Goal: Information Seeking & Learning: Learn about a topic

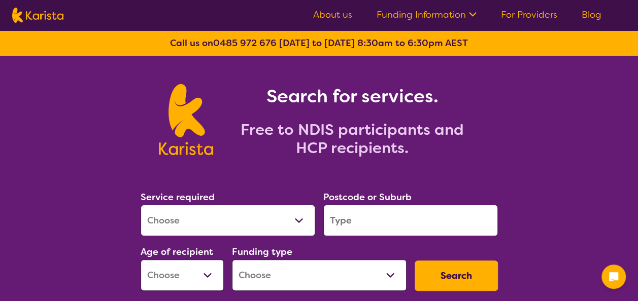
click at [538, 21] on ul "About us Funding Information NDIS - National Disability Insurance Scheme HCP - …" at bounding box center [457, 15] width 313 height 16
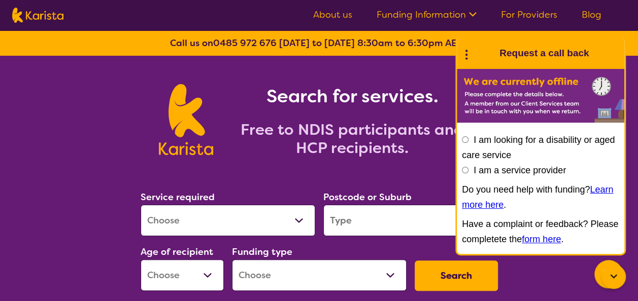
click at [538, 12] on link "For Providers" at bounding box center [529, 15] width 56 height 12
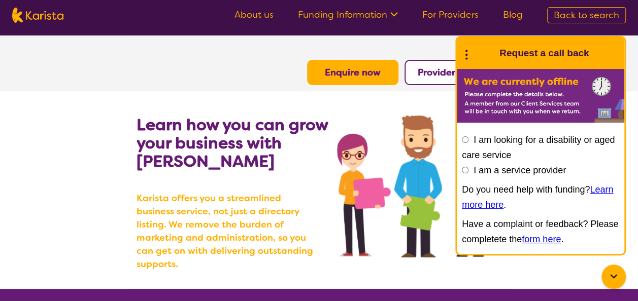
click at [435, 66] on b "Provider Login" at bounding box center [450, 72] width 65 height 12
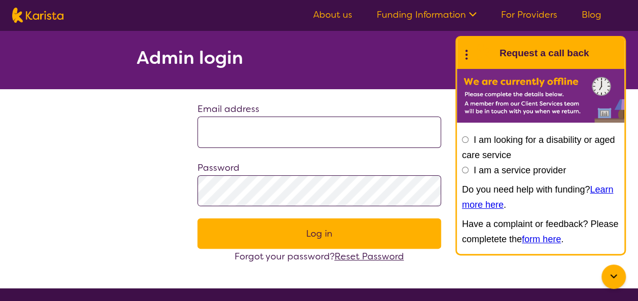
type input "**********"
click at [608, 277] on icon at bounding box center [613, 277] width 12 height 12
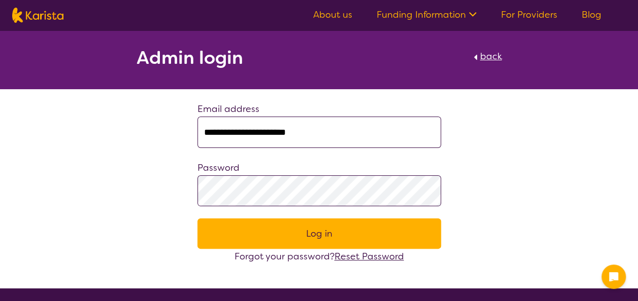
click at [342, 239] on button "Log in" at bounding box center [319, 234] width 244 height 30
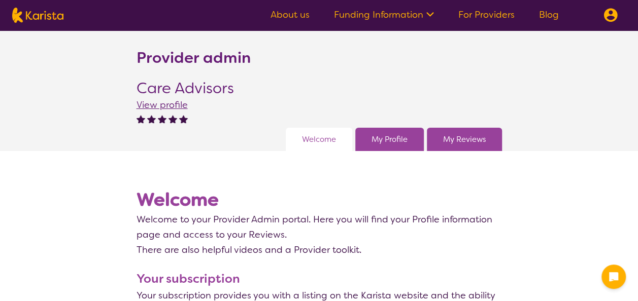
click at [186, 180] on section "Welcome Welcome to your Provider Admin portal. Here you will find your Profile …" at bounding box center [319, 217] width 365 height 82
click at [392, 145] on link "My Profile" at bounding box center [389, 139] width 36 height 15
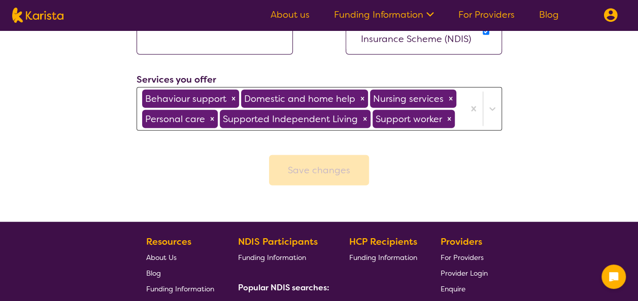
scroll to position [1184, 0]
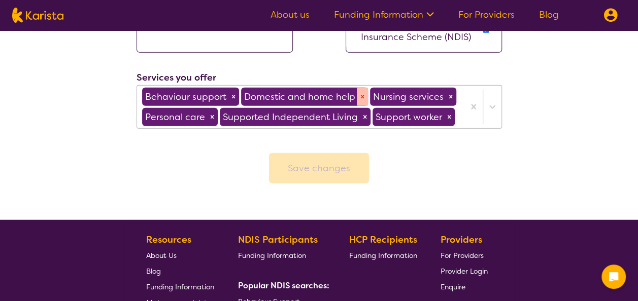
click at [359, 95] on icon "Remove Domestic and home help" at bounding box center [362, 96] width 7 height 7
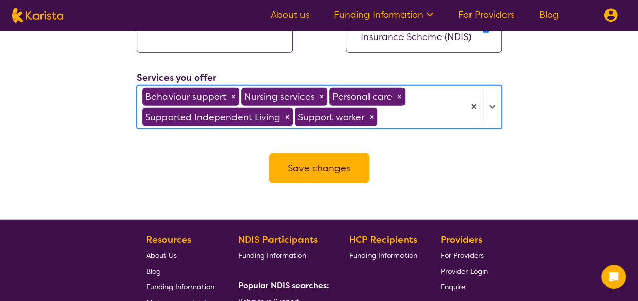
type input "d"
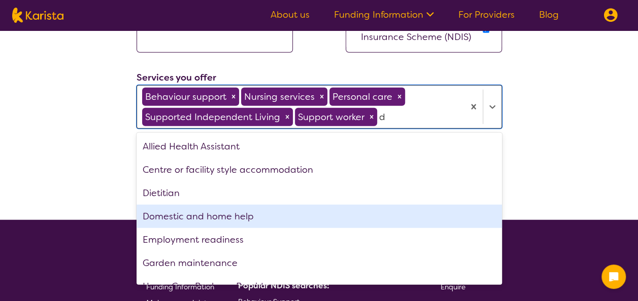
click at [283, 211] on div "Domestic and home help" at bounding box center [319, 216] width 365 height 23
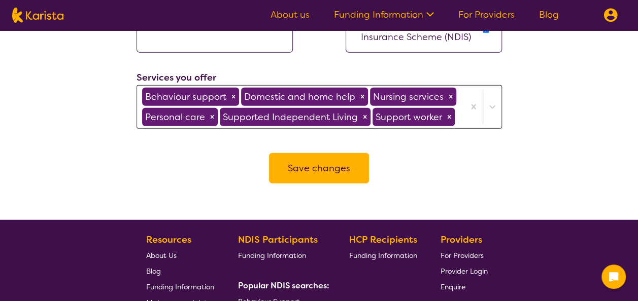
click at [221, 174] on div "Save changes" at bounding box center [319, 168] width 365 height 30
click at [301, 175] on button "Save changes" at bounding box center [319, 168] width 100 height 30
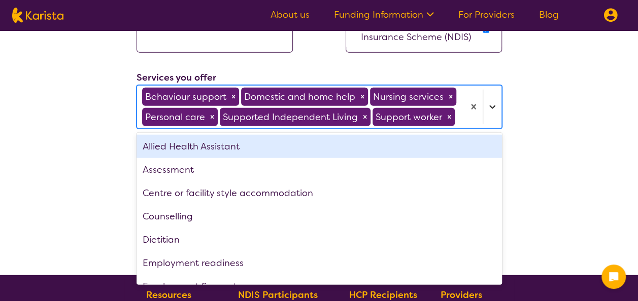
click at [493, 106] on icon at bounding box center [492, 108] width 6 height 4
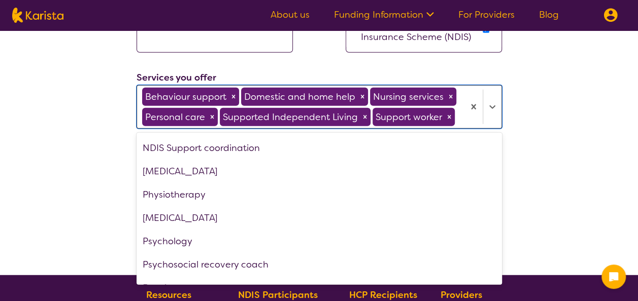
scroll to position [351, 0]
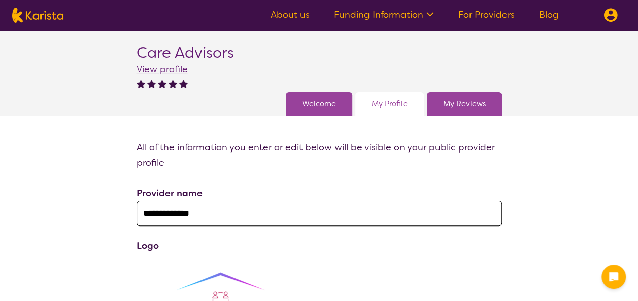
scroll to position [27, 0]
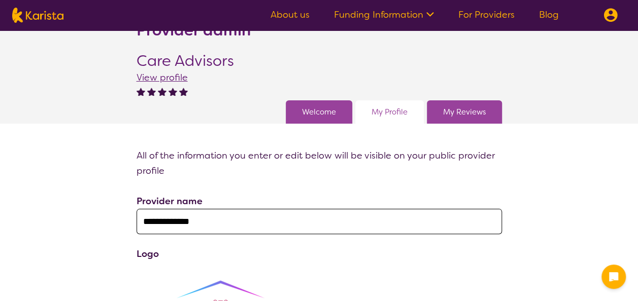
click at [293, 14] on link "About us" at bounding box center [289, 15] width 39 height 12
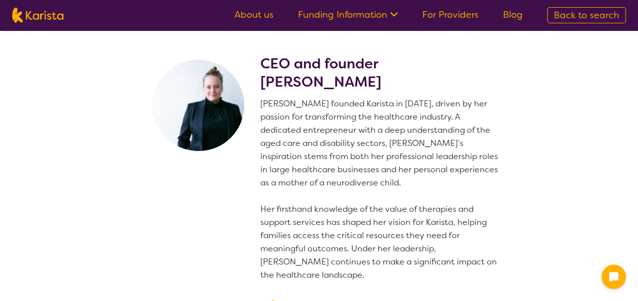
click at [453, 18] on link "For Providers" at bounding box center [450, 15] width 56 height 12
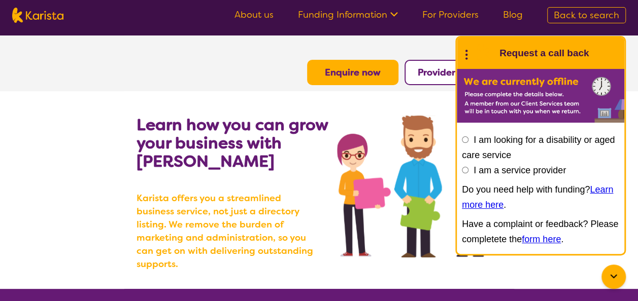
click at [457, 16] on link "For Providers" at bounding box center [450, 15] width 56 height 12
click at [612, 275] on icon at bounding box center [613, 277] width 12 height 12
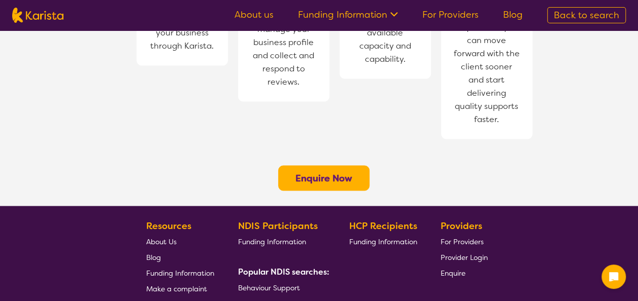
scroll to position [829, 0]
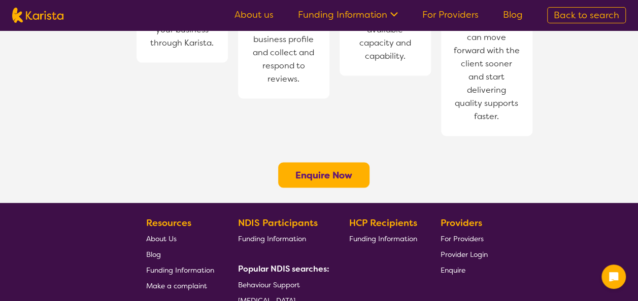
click at [459, 19] on link "For Providers" at bounding box center [450, 15] width 56 height 12
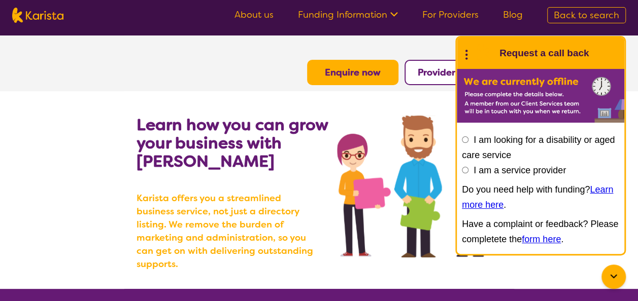
click at [358, 109] on section "Learn how you can grow your business with Karista Karista offers you a streamli…" at bounding box center [319, 190] width 390 height 198
click at [615, 273] on icon at bounding box center [613, 277] width 12 height 12
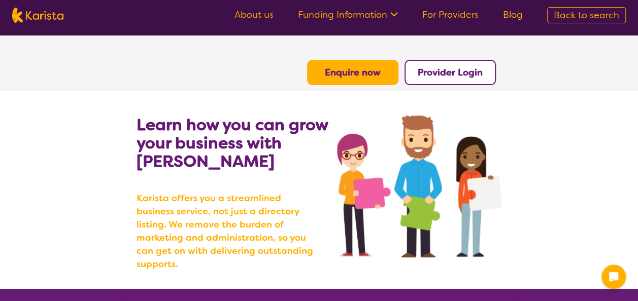
click at [455, 70] on b "Provider Login" at bounding box center [450, 72] width 65 height 12
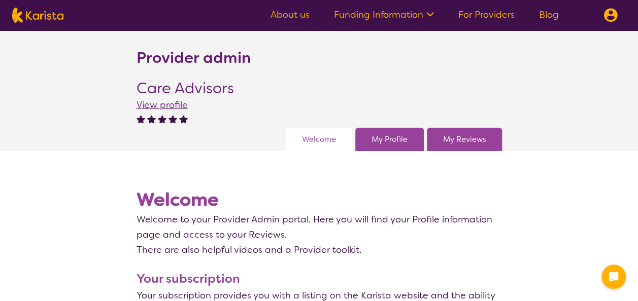
click at [390, 131] on div "My Profile" at bounding box center [389, 139] width 69 height 23
click at [389, 137] on link "My Profile" at bounding box center [389, 139] width 36 height 15
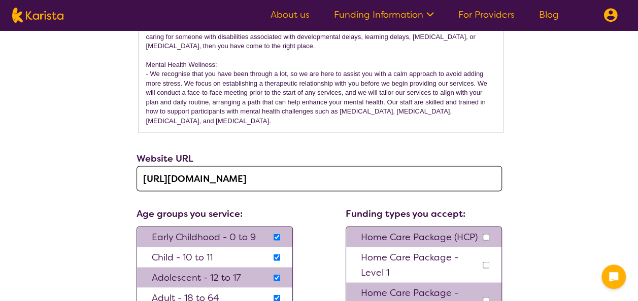
scroll to position [862, 0]
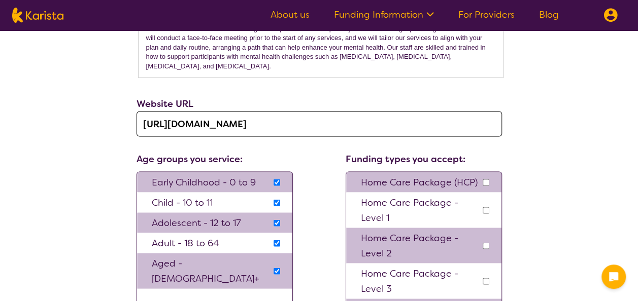
drag, startPoint x: 147, startPoint y: 180, endPoint x: 227, endPoint y: 70, distance: 136.2
copy div "Care Advisors is dedicated to providing disability services with a singular foc…"
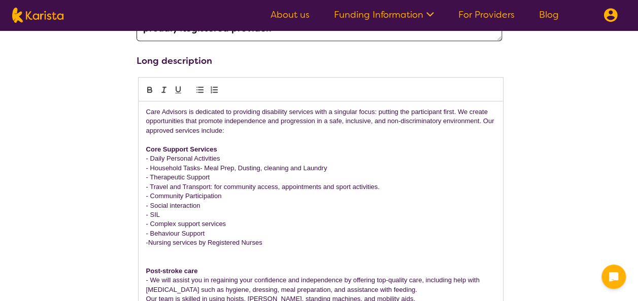
scroll to position [450, 0]
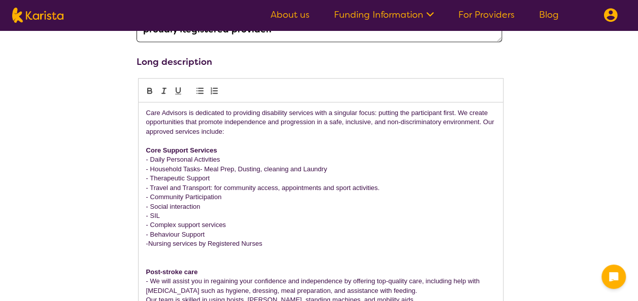
click at [296, 8] on ul "About us Funding Information NDIS - National Disability Insurance Scheme HCP - …" at bounding box center [414, 15] width 313 height 16
click at [294, 16] on link "About us" at bounding box center [289, 15] width 39 height 12
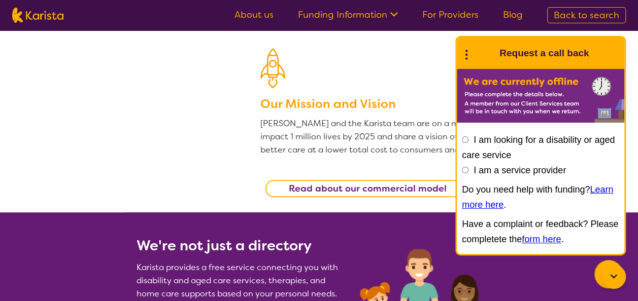
scroll to position [255, 0]
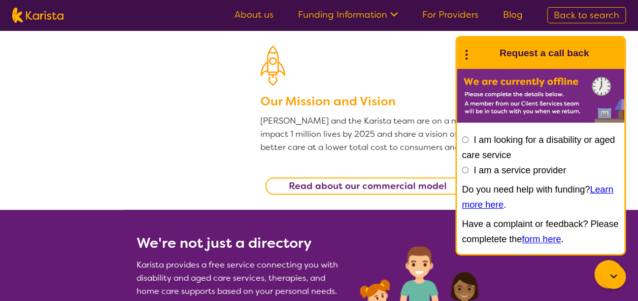
click at [463, 141] on input "I am looking for a disability or aged care service" at bounding box center [465, 140] width 7 height 7
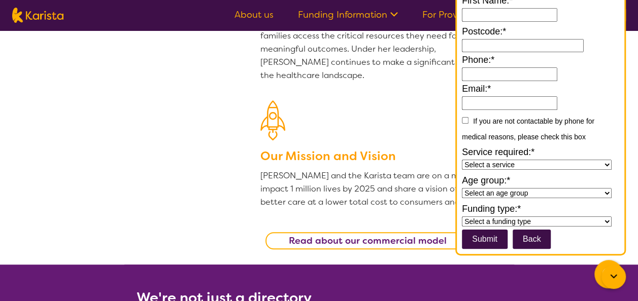
scroll to position [199, 0]
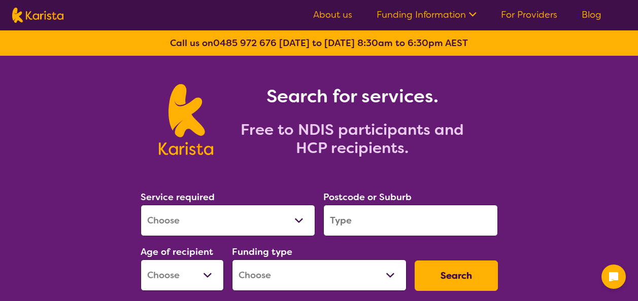
scroll to position [72, 0]
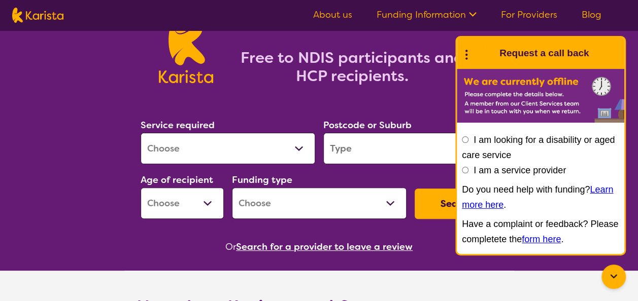
click at [183, 160] on select "Allied Health Assistant Assessment ([MEDICAL_DATA] or [MEDICAL_DATA]) Behaviour…" at bounding box center [228, 148] width 175 height 31
select select "Personal care"
click at [141, 133] on select "Allied Health Assistant Assessment ([MEDICAL_DATA] or [MEDICAL_DATA]) Behaviour…" at bounding box center [228, 148] width 175 height 31
click at [361, 153] on input "search" at bounding box center [410, 148] width 175 height 31
click at [606, 275] on div at bounding box center [613, 277] width 24 height 24
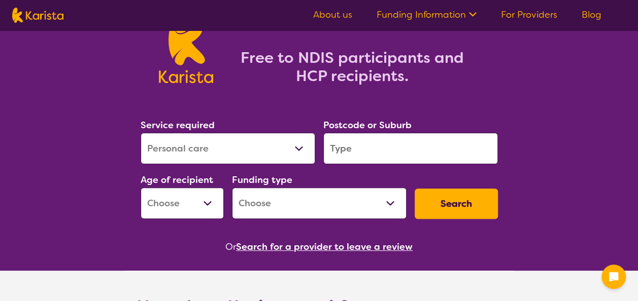
click at [417, 150] on input "search" at bounding box center [410, 148] width 175 height 31
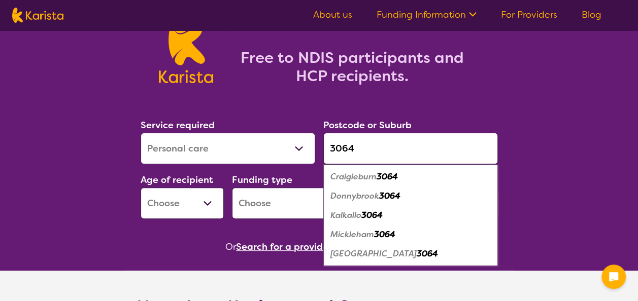
click at [348, 215] on em "Kalkallo" at bounding box center [345, 215] width 31 height 11
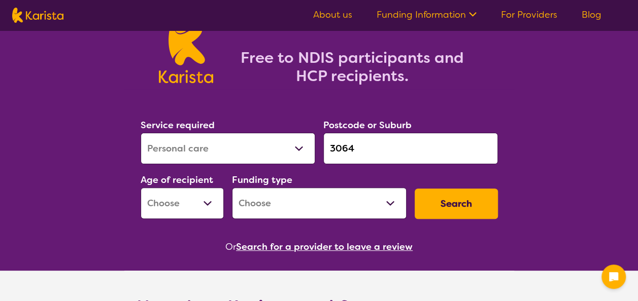
click at [188, 204] on select "Early Childhood - 0 to 9 Child - 10 to 11 Adolescent - 12 to 17 Adult - 18 to 6…" at bounding box center [182, 203] width 83 height 31
click at [371, 151] on input "3064" at bounding box center [410, 148] width 175 height 31
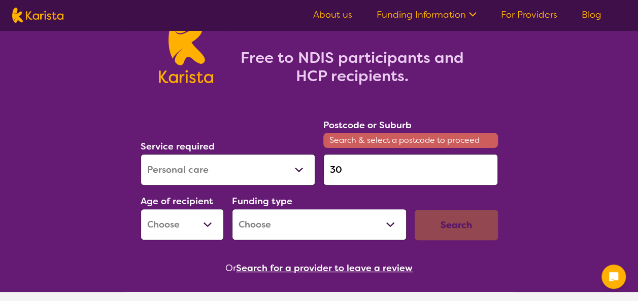
type input "3"
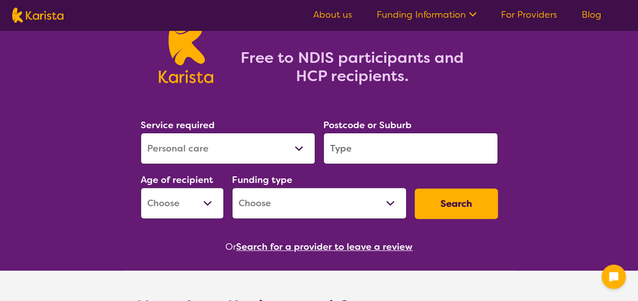
type input "3"
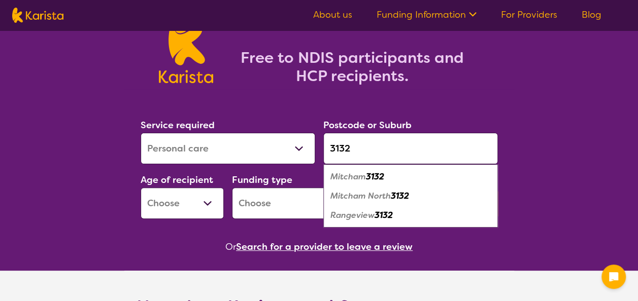
type input "3132"
click at [389, 176] on div "Mitcham 3132" at bounding box center [410, 176] width 164 height 19
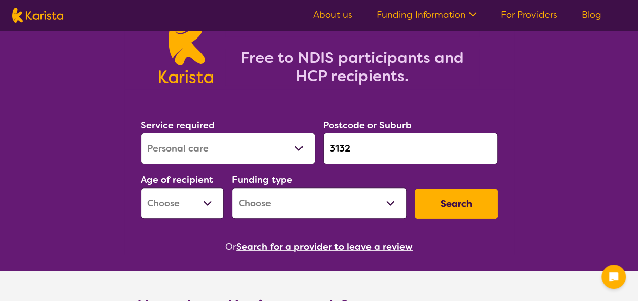
click at [190, 206] on select "Early Childhood - 0 to 9 Child - 10 to 11 Adolescent - 12 to 17 Adult - 18 to 6…" at bounding box center [182, 203] width 83 height 31
select select "AD"
click at [141, 188] on select "Early Childhood - 0 to 9 Child - 10 to 11 Adolescent - 12 to 17 Adult - 18 to 6…" at bounding box center [182, 203] width 83 height 31
click at [357, 201] on select "Home Care Package (HCP) National Disability Insurance Scheme (NDIS) I don't know" at bounding box center [319, 203] width 175 height 31
select select "NDIS"
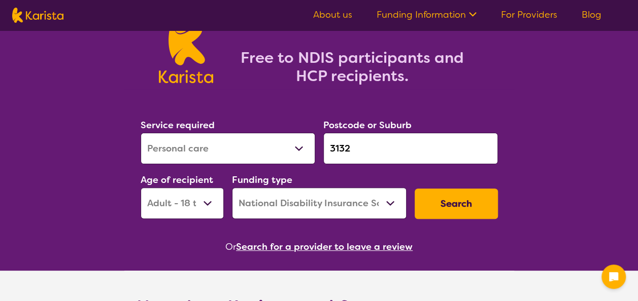
click at [232, 188] on select "Home Care Package (HCP) National Disability Insurance Scheme (NDIS) I don't know" at bounding box center [319, 203] width 175 height 31
click at [452, 208] on button "Search" at bounding box center [456, 204] width 83 height 30
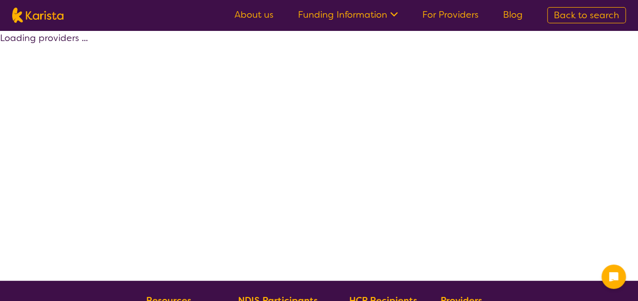
select select "by_score"
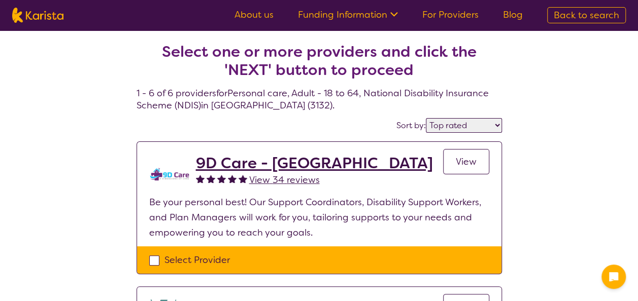
select select "Personal care"
select select "AD"
select select "NDIS"
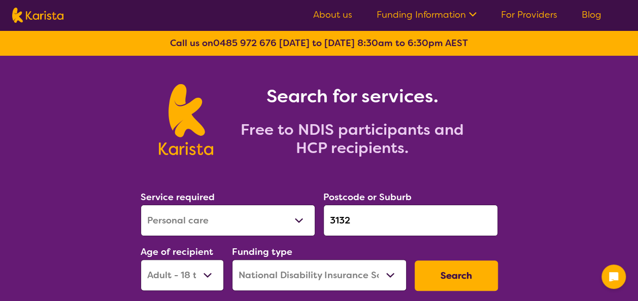
click at [364, 214] on input "3132" at bounding box center [410, 220] width 175 height 31
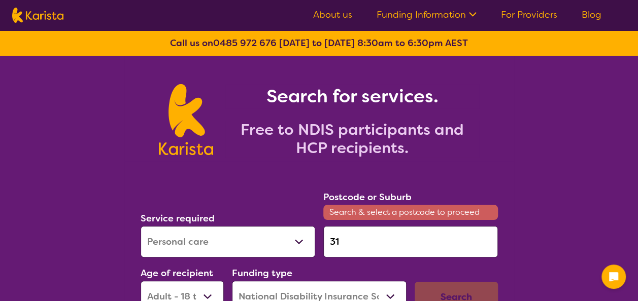
type input "3"
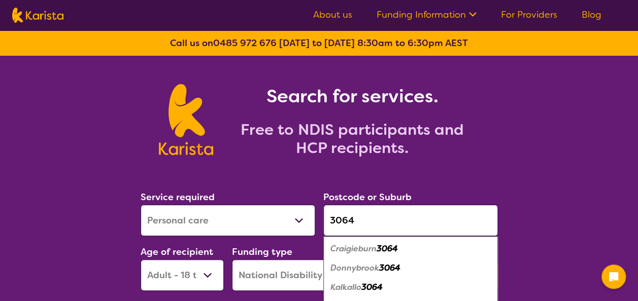
type input "3064"
click at [361, 282] on em "Kalkallo" at bounding box center [345, 287] width 31 height 11
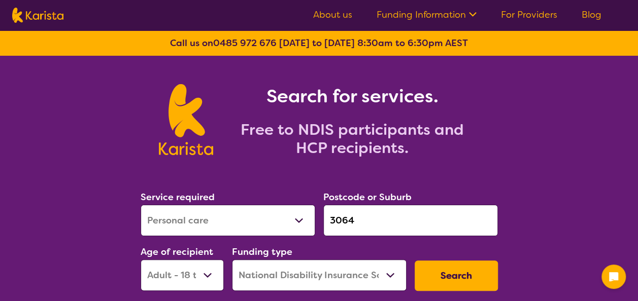
click at [462, 276] on button "Search" at bounding box center [456, 276] width 83 height 30
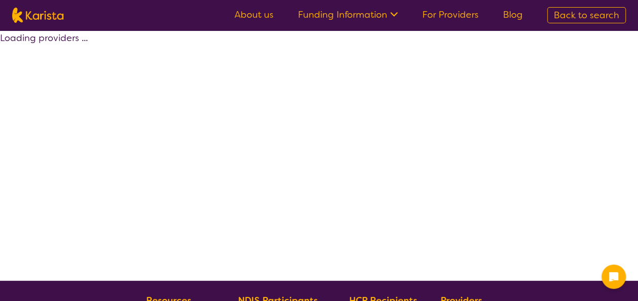
select select "by_score"
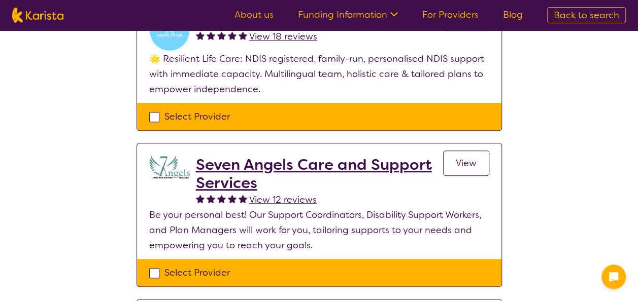
scroll to position [288, 0]
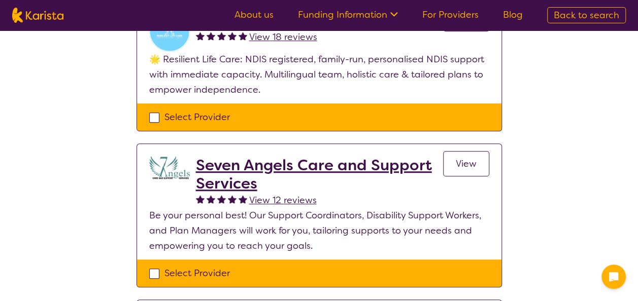
click at [263, 216] on p "Be your personal best! Our Support Coordinators, Disability Support Workers, an…" at bounding box center [319, 231] width 340 height 46
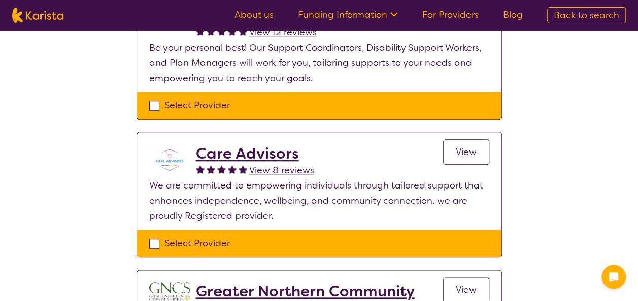
scroll to position [462, 0]
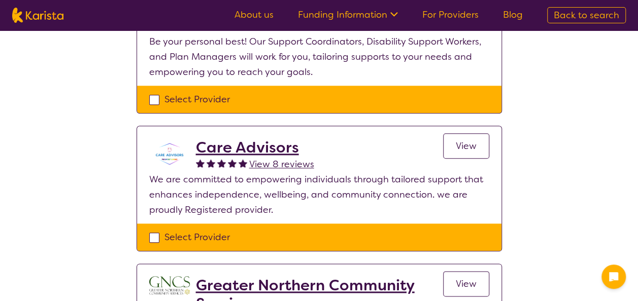
click at [452, 153] on link "View" at bounding box center [466, 145] width 46 height 25
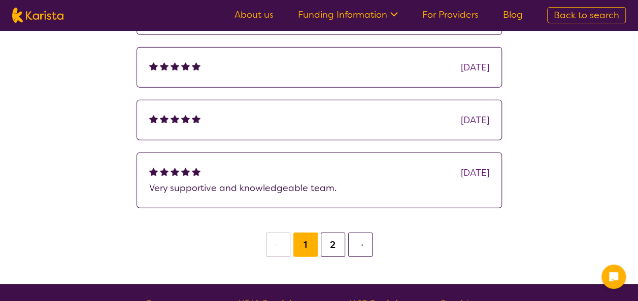
scroll to position [1280, 0]
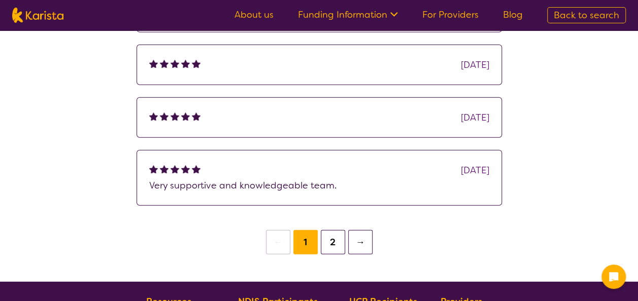
click at [339, 230] on button "2" at bounding box center [333, 242] width 24 height 24
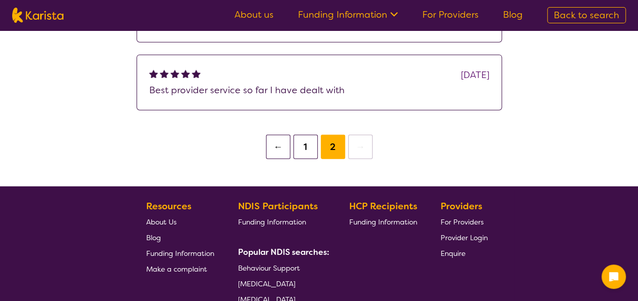
scroll to position [1178, 0]
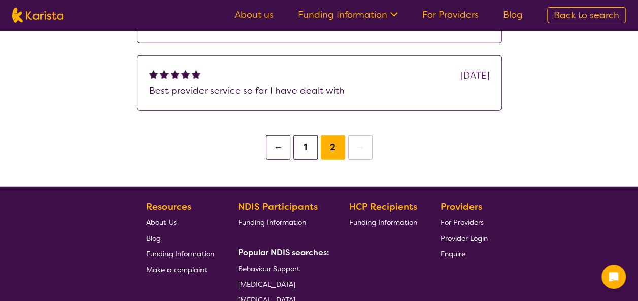
click at [307, 152] on button "1" at bounding box center [305, 147] width 24 height 24
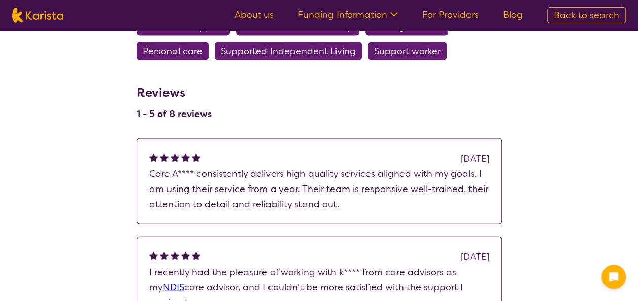
scroll to position [989, 0]
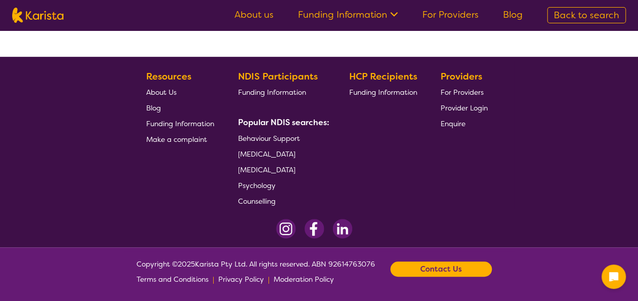
scroll to position [225, 0]
select select "by_score"
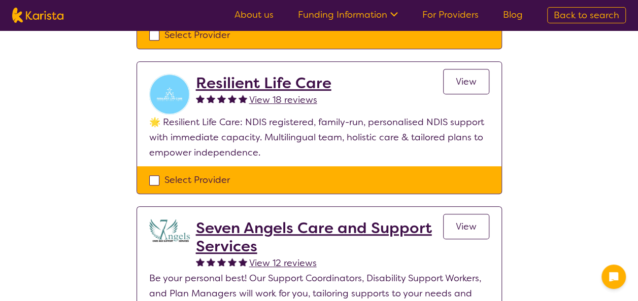
click at [274, 127] on p "🌟 Resilient Life Care: NDIS registered, family-run, personalised NDIS support w…" at bounding box center [319, 138] width 340 height 46
click at [463, 86] on span "View" at bounding box center [466, 82] width 21 height 12
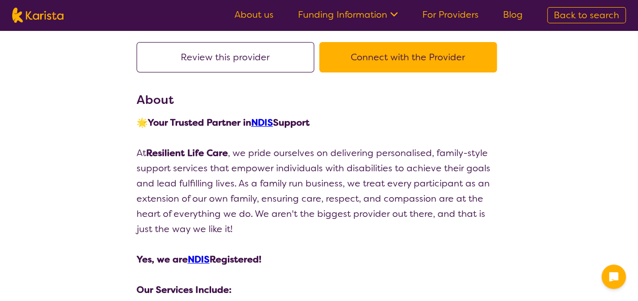
scroll to position [78, 0]
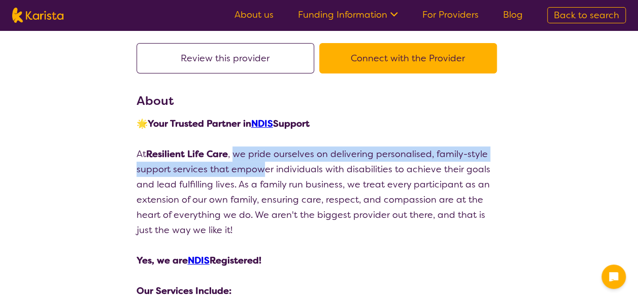
drag, startPoint x: 234, startPoint y: 154, endPoint x: 262, endPoint y: 176, distance: 35.4
click at [262, 176] on p "At Resilient Life Care , we pride ourselves on delivering personalised, family-…" at bounding box center [319, 192] width 365 height 91
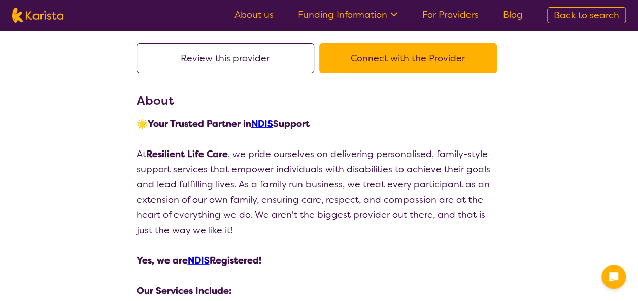
click at [285, 262] on p "Yes, we are NDIS Registered!" at bounding box center [319, 260] width 365 height 15
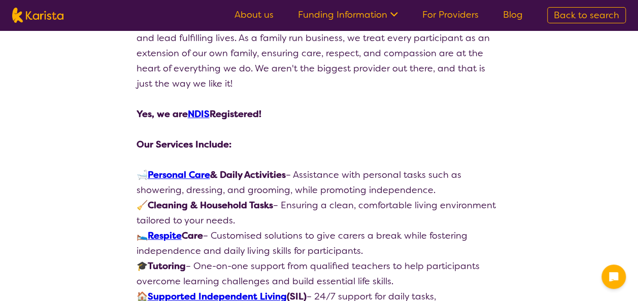
scroll to position [225, 0]
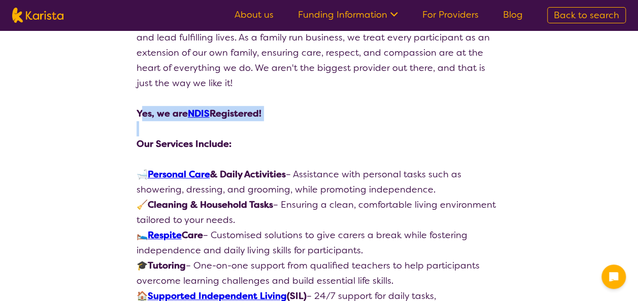
drag, startPoint x: 140, startPoint y: 110, endPoint x: 191, endPoint y: 133, distance: 55.9
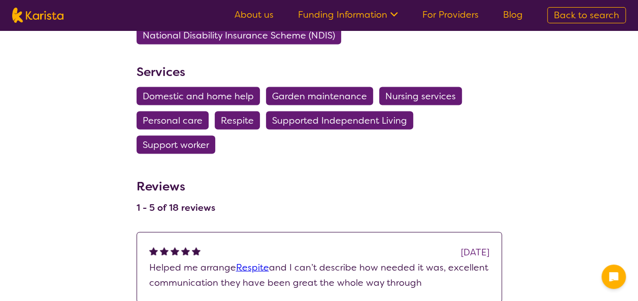
scroll to position [919, 0]
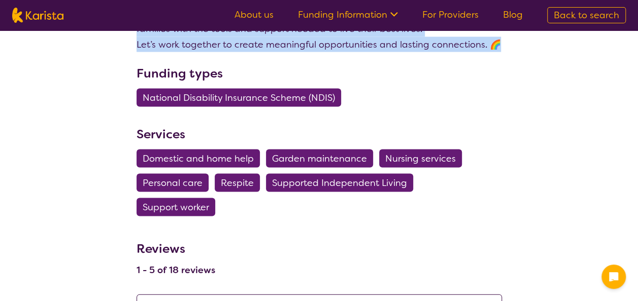
drag, startPoint x: 134, startPoint y: 113, endPoint x: 502, endPoint y: 48, distance: 374.2
copy div "Lor, ip dol SITA Consectetu! Adi Elitsedd Eiusmod: 🛁 Temporin Utla & Etdol Magn…"
